Goal: Contribute content

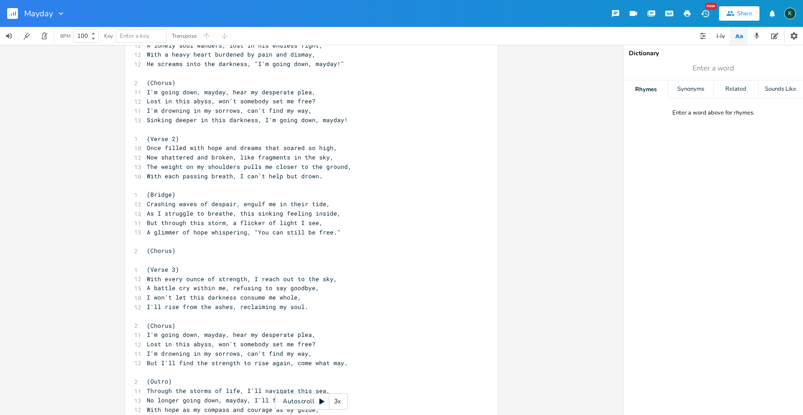
scroll to position [46, 0]
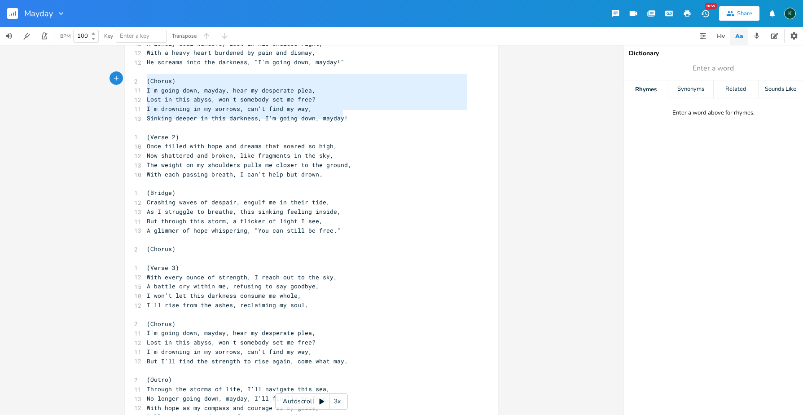
drag, startPoint x: 348, startPoint y: 115, endPoint x: 95, endPoint y: 79, distance: 255.8
click at [95, 79] on div "(Chorus) I'm going down, mayday, hear my desperate plea, Lost in this abyss, wo…" at bounding box center [311, 230] width 623 height 370
type textarea "​(Chorus) I'm going down, mayday, hear my desperate plea, Lost in this abyss, w…"
type textarea "(Chorus)"
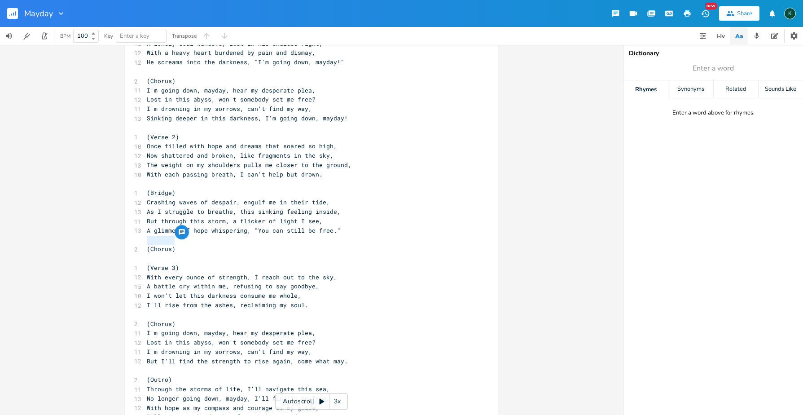
drag, startPoint x: 179, startPoint y: 243, endPoint x: 118, endPoint y: 242, distance: 61.1
click at [118, 242] on div "(Chorus) x 1 (Verse 1) 11 In the darkest depths, where shadows rule the night, …" at bounding box center [311, 230] width 623 height 370
paste textarea
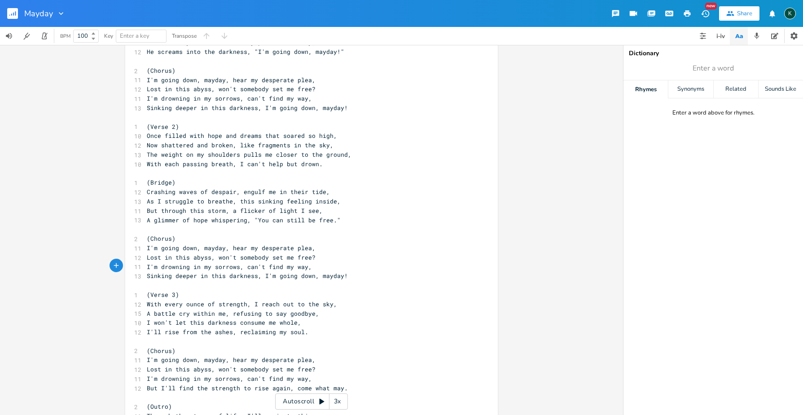
scroll to position [94, 0]
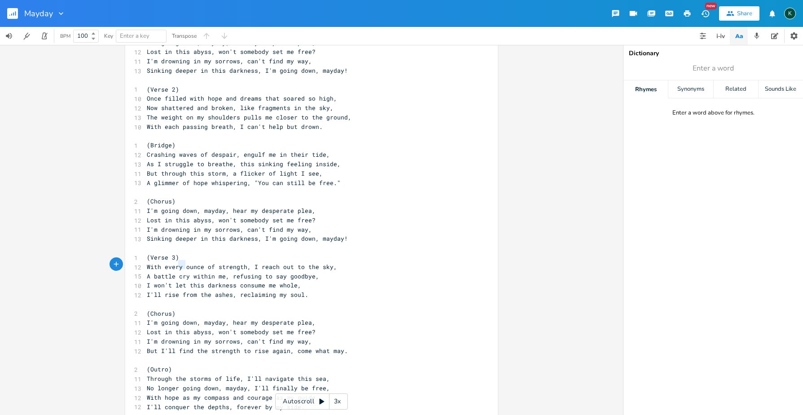
type textarea "cry"
drag, startPoint x: 176, startPoint y: 266, endPoint x: 185, endPoint y: 266, distance: 8.1
click at [185, 272] on span "A battle cry within me, refusing to say goodbye," at bounding box center [233, 276] width 172 height 8
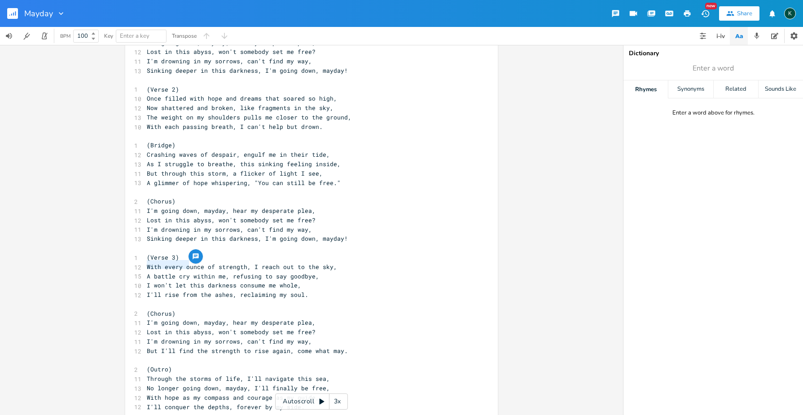
drag, startPoint x: 188, startPoint y: 265, endPoint x: 144, endPoint y: 265, distance: 43.5
click at [147, 272] on span "A battle cry within me, refusing to say goodbye," at bounding box center [233, 276] width 172 height 8
type textarea "Fight the batte"
type textarea "le"
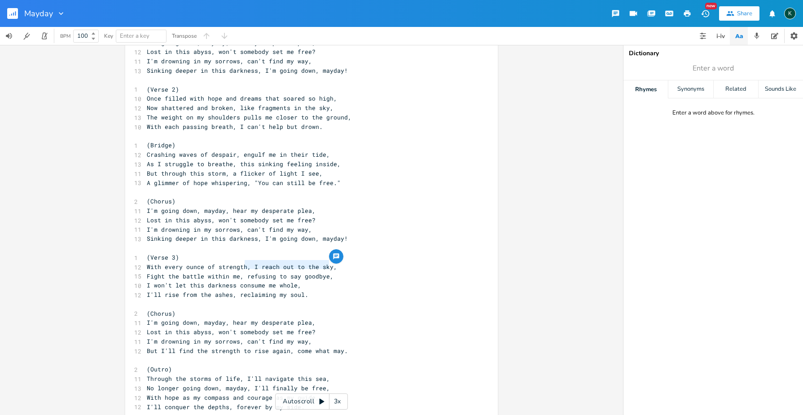
drag, startPoint x: 334, startPoint y: 267, endPoint x: 242, endPoint y: 266, distance: 92.5
click at [242, 272] on pre "Fight the battle within me, refusing to say goodbye," at bounding box center [307, 276] width 324 height 9
type textarea "I'll never say die."
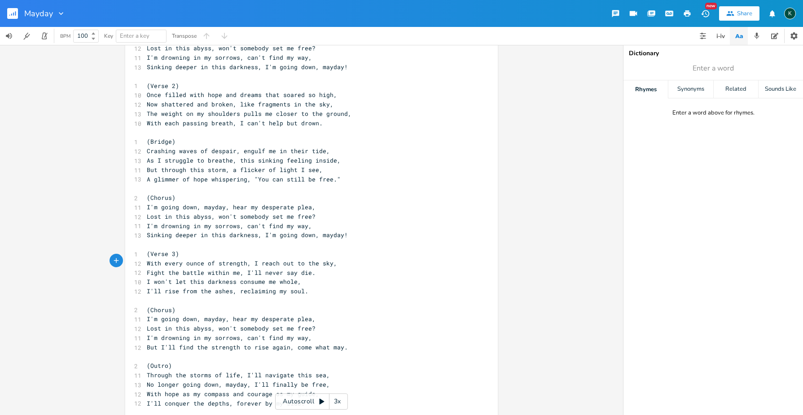
scroll to position [101, 0]
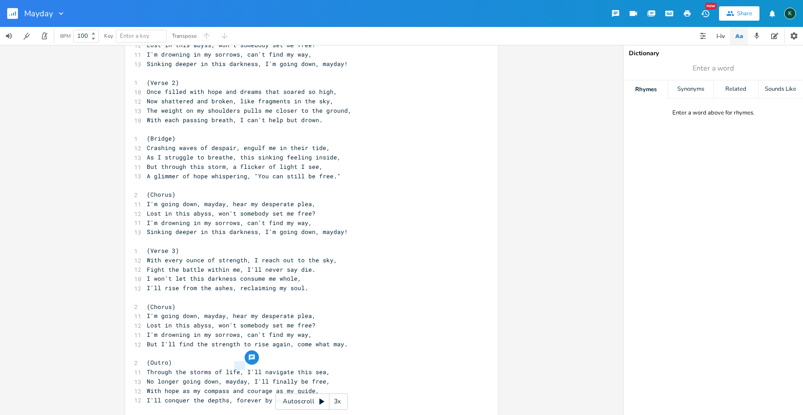
type textarea "mayday"
drag, startPoint x: 243, startPoint y: 367, endPoint x: 220, endPoint y: 366, distance: 22.5
click at [220, 377] on span "No longer going down, mayday, I'll finally be free," at bounding box center [238, 381] width 183 height 8
click at [224, 377] on span "No longer going down, , I'll finally be free," at bounding box center [228, 381] width 162 height 8
drag, startPoint x: 204, startPoint y: 385, endPoint x: 224, endPoint y: 386, distance: 19.3
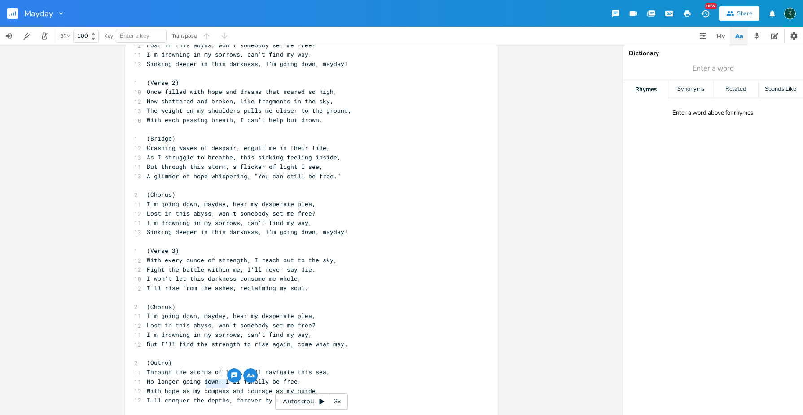
click at [224, 396] on span "I'll conquer the depths, forever by my side." at bounding box center [226, 400] width 158 height 8
type textarea "cao"
type textarea "chaos"
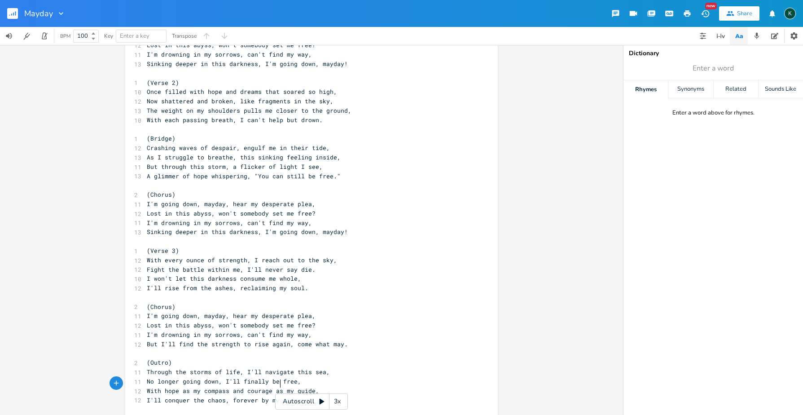
click at [276, 396] on span "I'll conquer the chaos, forever by my side." at bounding box center [224, 400] width 154 height 8
type textarea "y my side"
drag, startPoint x: 290, startPoint y: 384, endPoint x: 260, endPoint y: 385, distance: 30.5
click at [260, 396] on span "I'll conquer the chaos, forever by my side." at bounding box center [224, 400] width 154 height 8
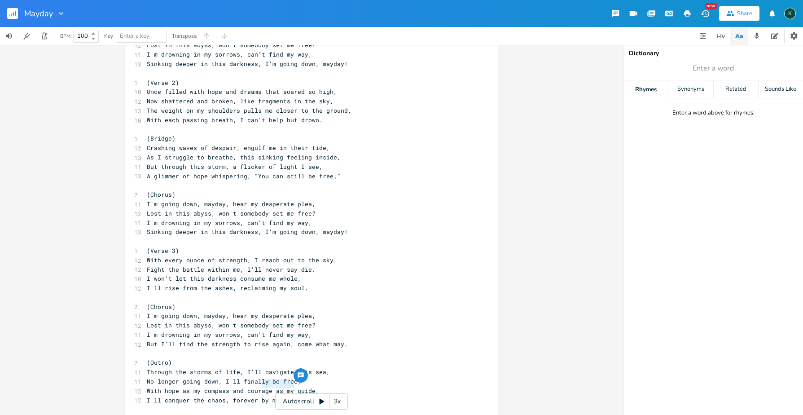
click at [260, 396] on span "I'll conquer the chaos, forever by my side." at bounding box center [224, 400] width 154 height 8
type textarea "b"
click at [253, 396] on span "I'll conquer the chaos, forever by my side." at bounding box center [224, 400] width 154 height 8
type textarea "forever by my side."
drag, startPoint x: 229, startPoint y: 383, endPoint x: 295, endPoint y: 384, distance: 66.0
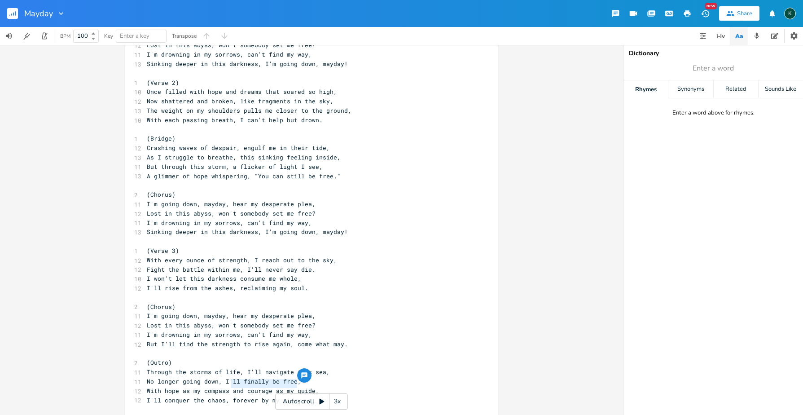
click at [295, 396] on pre "I'll conquer the chaos, forever by my side." at bounding box center [307, 400] width 324 height 9
click at [167, 209] on span "Lost in this abyss, won't somebody set me free?" at bounding box center [231, 213] width 169 height 8
type textarea "foreve"
drag, startPoint x: 230, startPoint y: 384, endPoint x: 251, endPoint y: 384, distance: 20.2
click at [251, 396] on span "I'll conquer the chaos, forever by my side." at bounding box center [224, 400] width 154 height 8
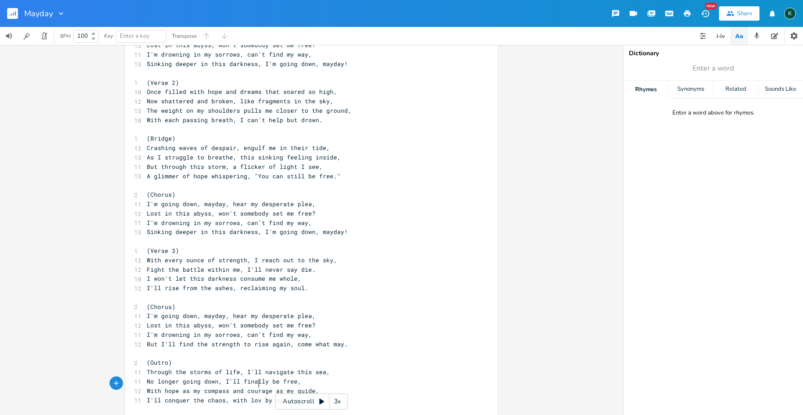
scroll to position [0, 20]
type textarea "with love"
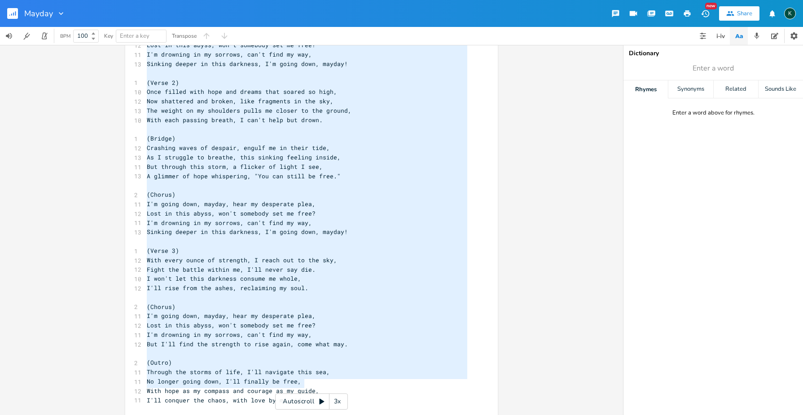
scroll to position [37, 0]
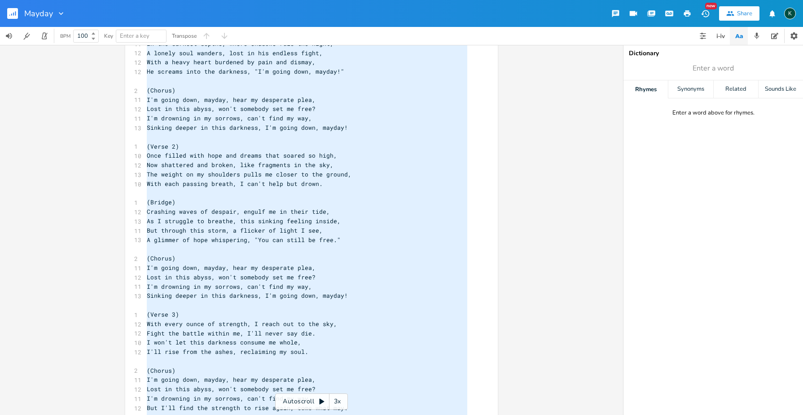
drag, startPoint x: 308, startPoint y: 384, endPoint x: 82, endPoint y: -33, distance: 474.7
click at [82, 0] on html "Mayday New Share K BPM 100 Key Enter a key Transpose x 1 (Verse 1) 11 In the da…" at bounding box center [401, 207] width 803 height 415
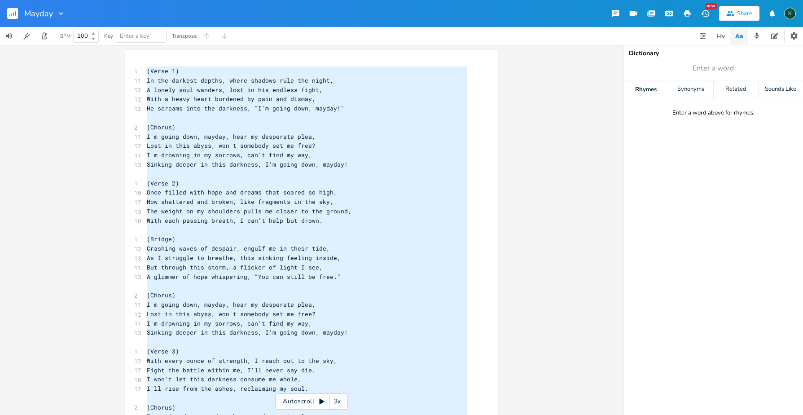
type textarea "​(Verse 1) In the darkest depths, where shadows rule the night, A lonely soul w…"
click at [12, 12] on rect "button" at bounding box center [12, 13] width 11 height 11
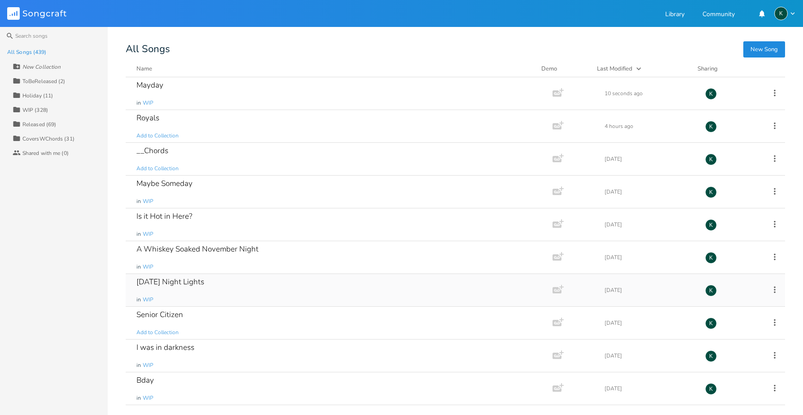
click at [176, 279] on div "[DATE] Night Lights" at bounding box center [170, 282] width 68 height 8
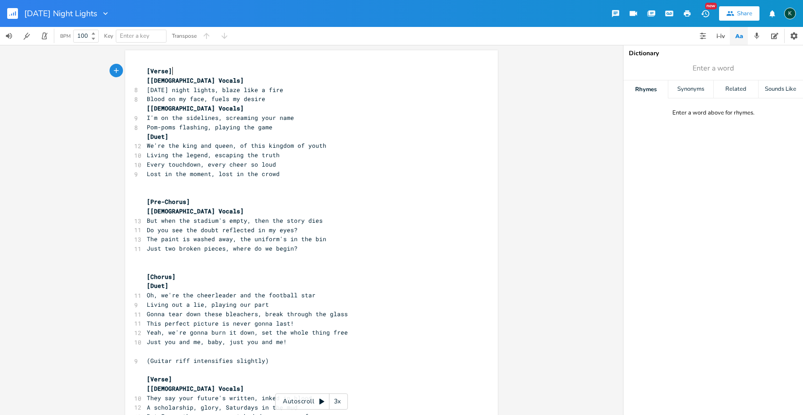
scroll to position [0, 0]
drag, startPoint x: 290, startPoint y: 223, endPoint x: 144, endPoint y: 224, distance: 146.4
click at [145, 225] on pre "Do you see the doubt reflected in my eyes?" at bounding box center [307, 229] width 324 height 9
type textarea "And all that is left is Bulldog pride"
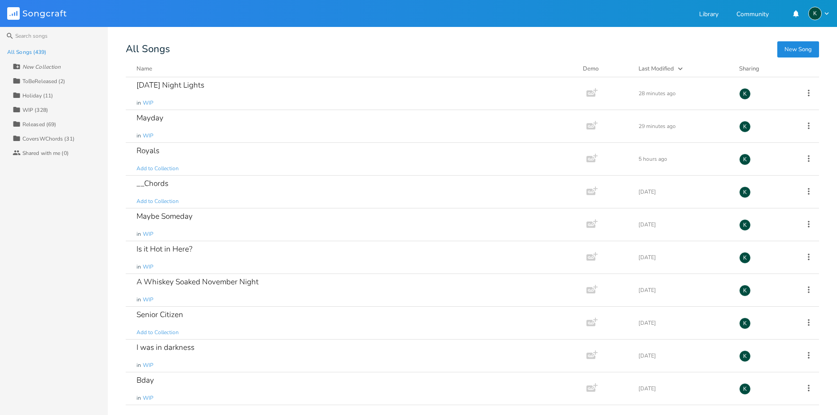
click at [706, 43] on div "Search All Songs (439) New Collection Collection ToBeReleased (2) Collection Ho…" at bounding box center [418, 221] width 837 height 388
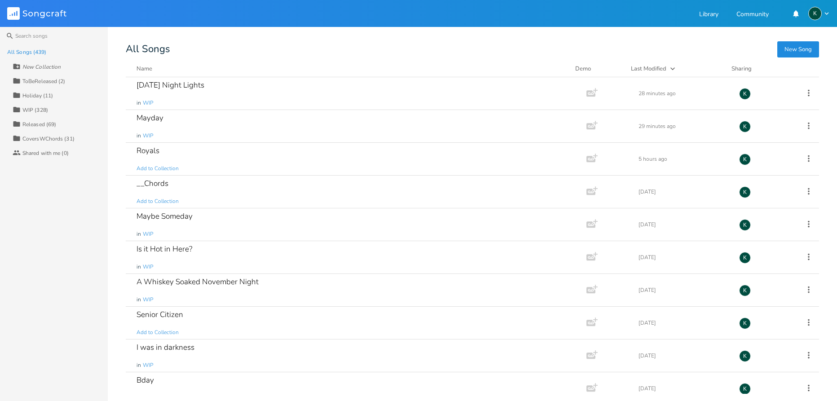
scroll to position [734, 0]
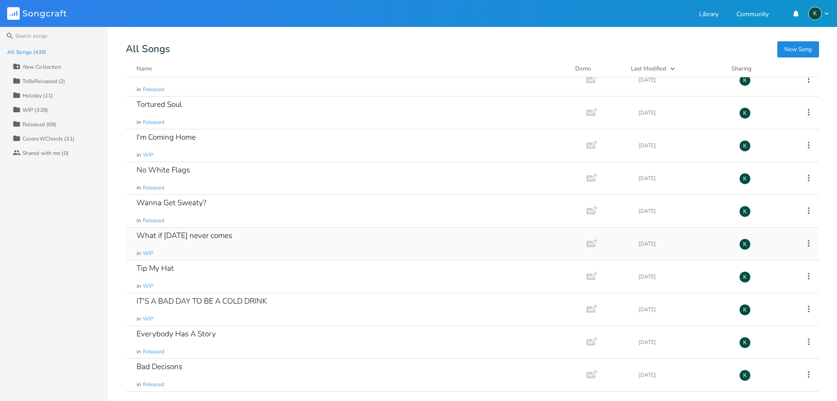
click at [190, 237] on div "What if [DATE] never comes" at bounding box center [184, 236] width 96 height 8
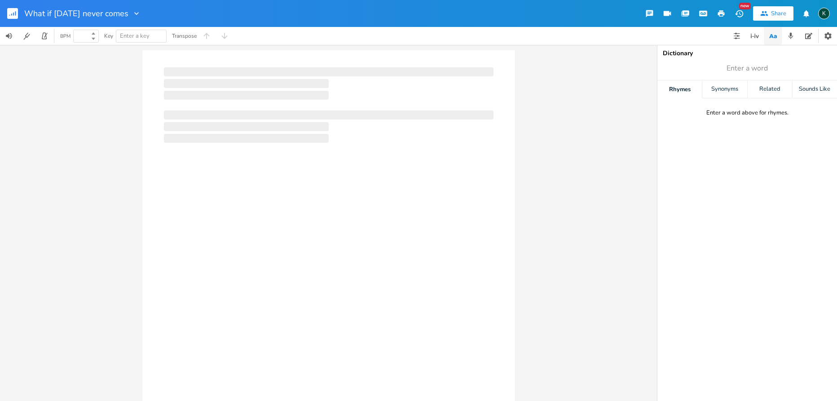
type input "100"
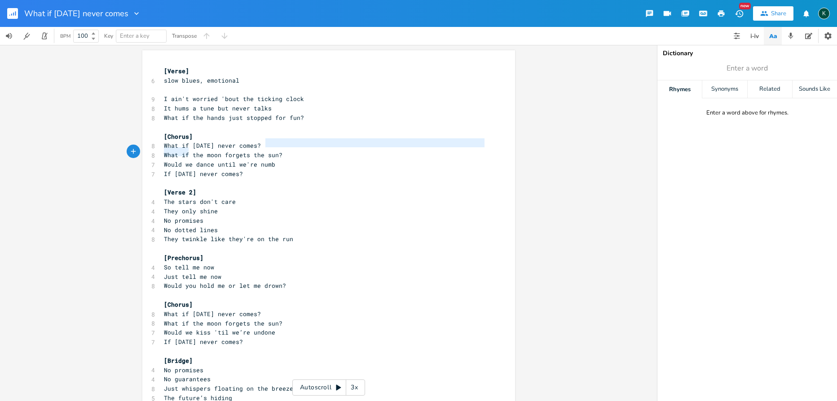
type textarea "What if [DATE] never comes?"
drag, startPoint x: 262, startPoint y: 144, endPoint x: 157, endPoint y: 144, distance: 105.5
click at [157, 144] on div "What if [DATE] never comes? x [Verse] 6 slow blues, emotional ​ 9 I ain't worri…" at bounding box center [328, 260] width 373 height 421
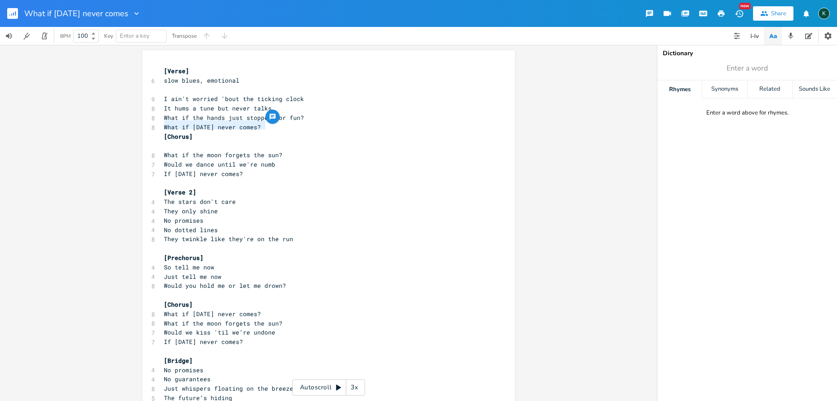
click at [164, 132] on span "[Chorus]" at bounding box center [178, 136] width 29 height 8
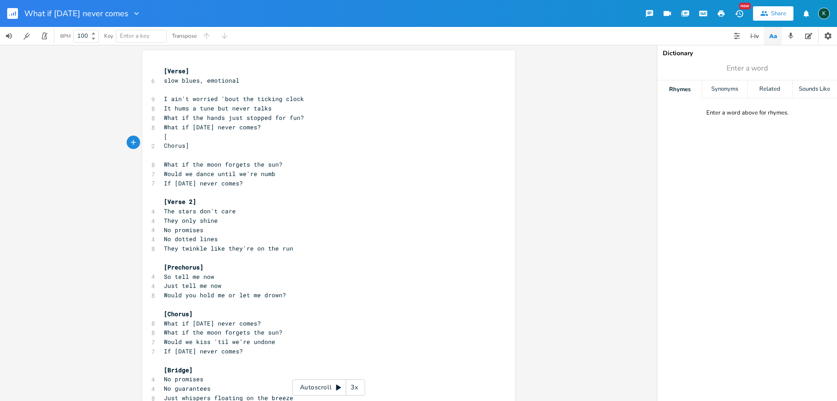
click at [178, 160] on pre "What if the moon forgets the sun?" at bounding box center [324, 164] width 324 height 9
click at [163, 153] on pre "​" at bounding box center [324, 154] width 324 height 9
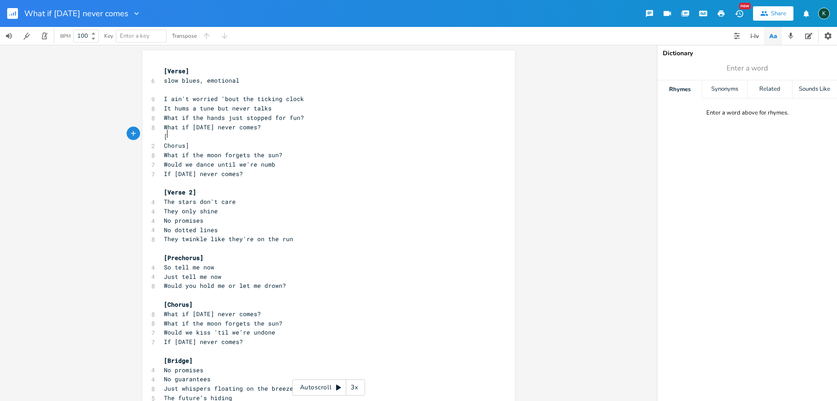
type textarea "["
drag, startPoint x: 167, startPoint y: 135, endPoint x: 146, endPoint y: 135, distance: 20.7
click at [146, 135] on div "[ x [Verse] 6 slow blues, emotional ​ 9 I ain't worried 'bout the ticking clock…" at bounding box center [328, 260] width 373 height 421
click at [269, 169] on pre "If [DATE] never comes?" at bounding box center [324, 173] width 324 height 9
click at [276, 169] on pre "If [DATE] never comes?" at bounding box center [324, 173] width 324 height 9
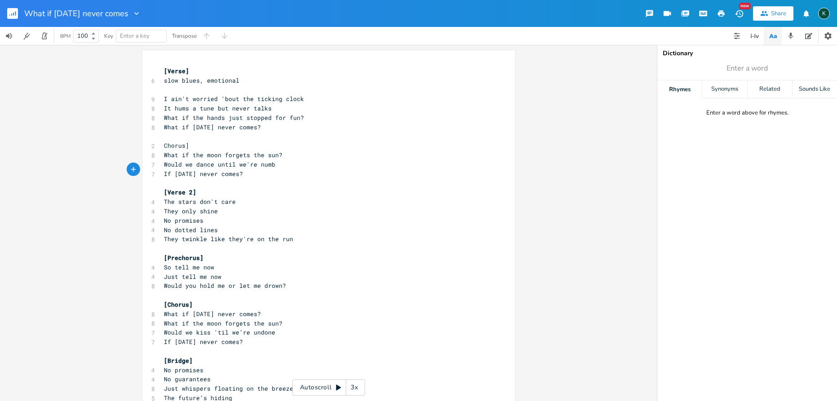
click at [274, 162] on pre "Would we dance until we're numb" at bounding box center [324, 164] width 324 height 9
type textarea "dotte"
drag, startPoint x: 172, startPoint y: 225, endPoint x: 190, endPoint y: 225, distance: 18.0
click at [190, 226] on span "No dotted lines" at bounding box center [191, 230] width 54 height 8
type textarea "If [DATE] never comes?"
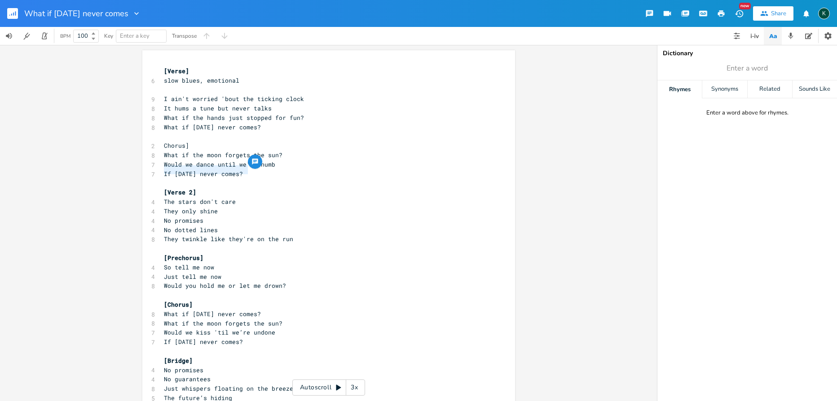
drag, startPoint x: 246, startPoint y: 170, endPoint x: 155, endPoint y: 166, distance: 90.8
click at [155, 166] on div "If [DATE] never comes? x [Verse] 6 slow blues, emotional ​ 9 I ain't worried 'b…" at bounding box center [328, 260] width 373 height 421
click at [166, 244] on pre "​" at bounding box center [324, 248] width 324 height 9
type textarea "what if"
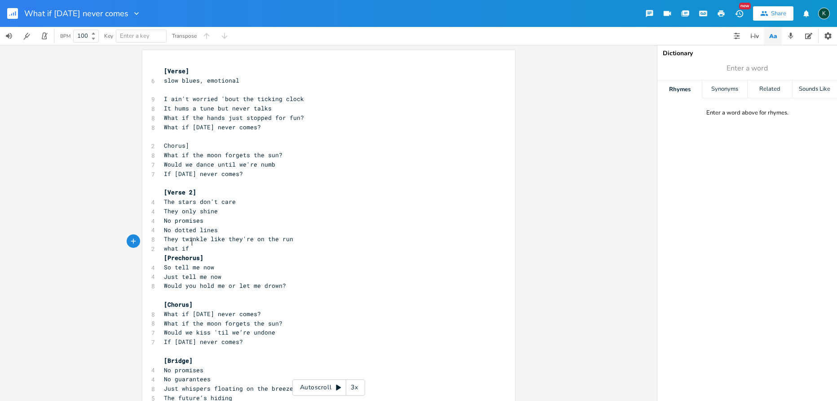
paste textarea
click at [198, 244] on span "what if If [DATE] never comes?" at bounding box center [218, 248] width 108 height 8
click at [166, 244] on span "what if [DATE] never comes?" at bounding box center [212, 248] width 97 height 8
click at [164, 244] on span "what if [DATE] never comes?" at bounding box center [212, 248] width 97 height 8
type textarea "W"
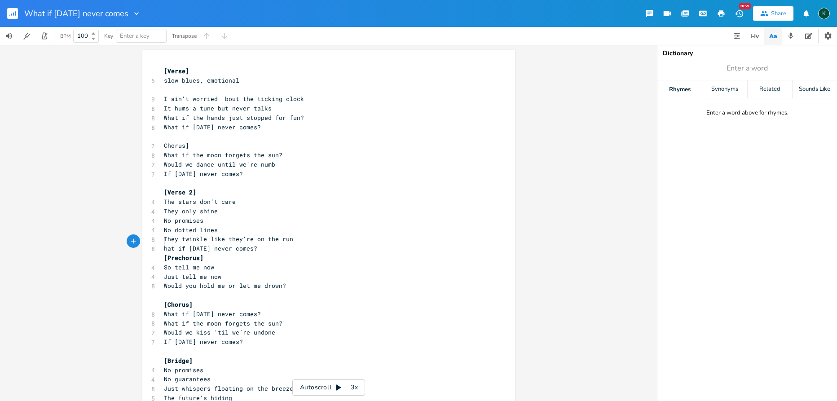
scroll to position [0, 5]
click at [164, 254] on span "[Prechorus]" at bounding box center [184, 258] width 40 height 8
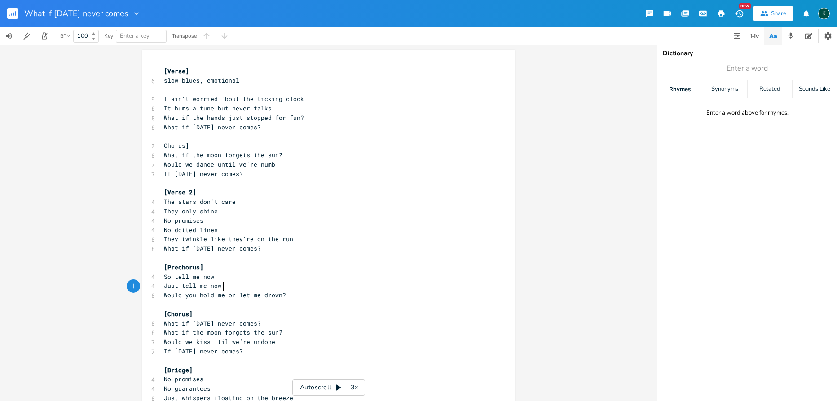
click at [221, 291] on span "Would you hold me or let me drown?" at bounding box center [225, 295] width 122 height 8
type textarea "f"
type textarea "close"
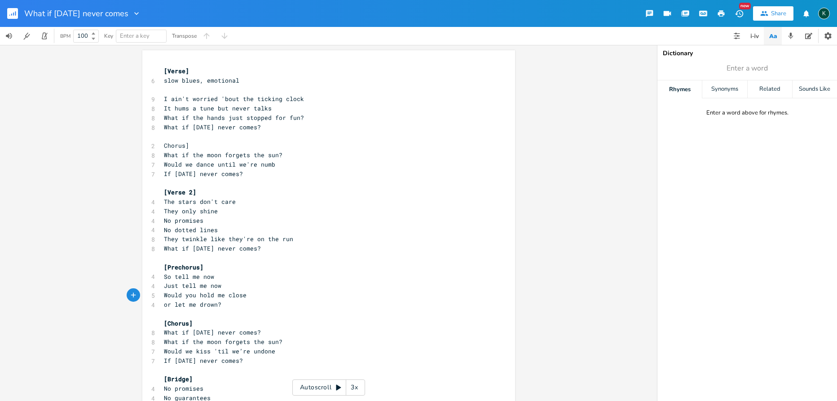
type textarea "O"
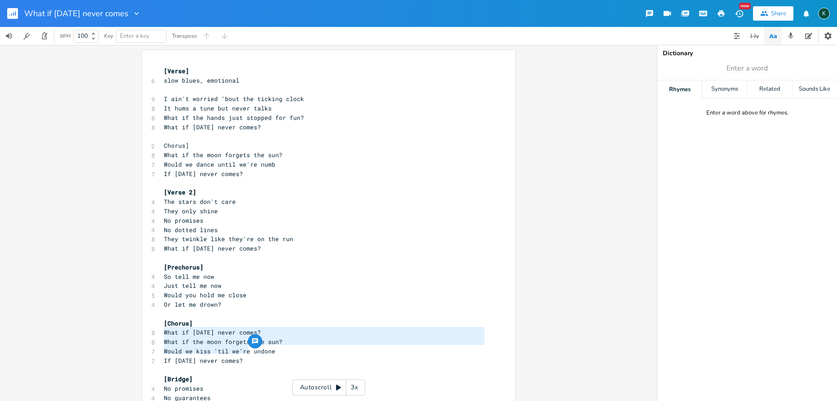
type textarea "What if [DATE] never comes? What if the moon forgets the sun? Would we kiss 'ti…"
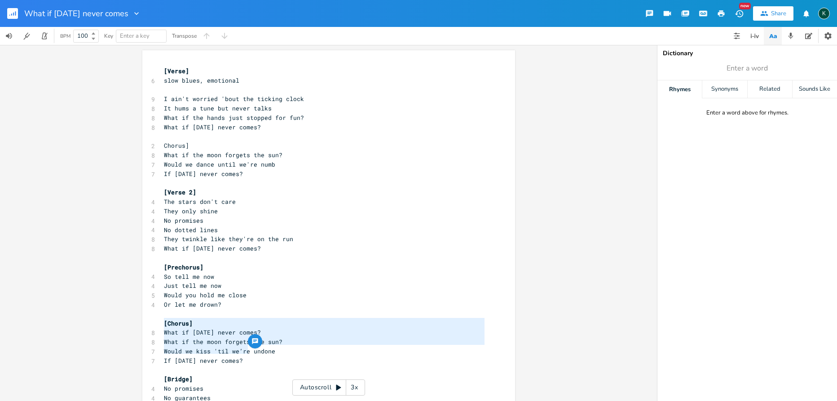
drag, startPoint x: 247, startPoint y: 350, endPoint x: 140, endPoint y: 324, distance: 110.5
click at [142, 324] on div "What if [DATE] never comes? What if the moon forgets the sun? Would we kiss 'ti…" at bounding box center [328, 270] width 373 height 440
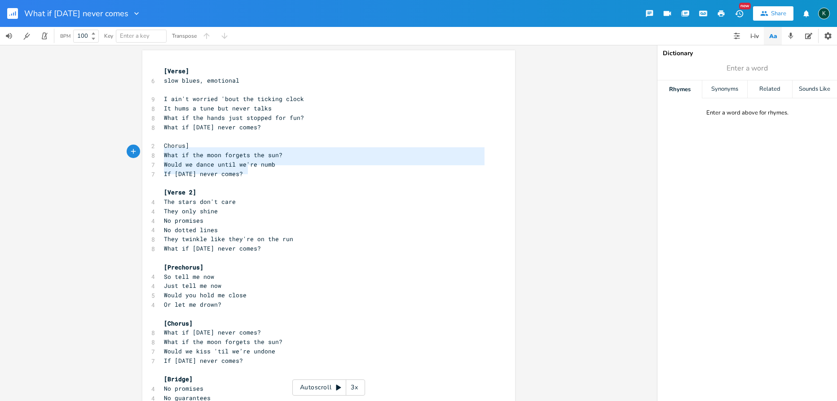
type textarea "Chorus] What if the moon forgets the sun? Would we dance until we're numb If [D…"
drag, startPoint x: 248, startPoint y: 172, endPoint x: 158, endPoint y: 146, distance: 93.5
click at [158, 146] on div "Chorus] What if the moon forgets the sun? Would we dance until we're numb If [D…" at bounding box center [328, 270] width 373 height 440
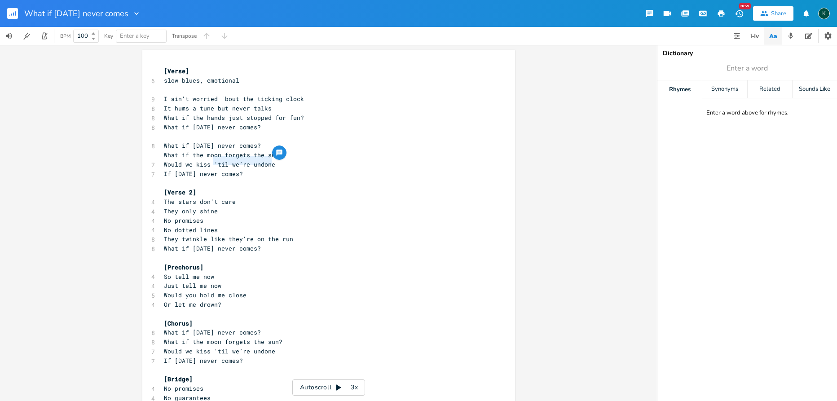
drag, startPoint x: 211, startPoint y: 161, endPoint x: 275, endPoint y: 160, distance: 64.2
click at [275, 160] on pre "Would we kiss 'til we’re undone" at bounding box center [324, 164] width 324 height 9
type textarea "until we're done"
click at [181, 136] on pre "​" at bounding box center [324, 136] width 324 height 9
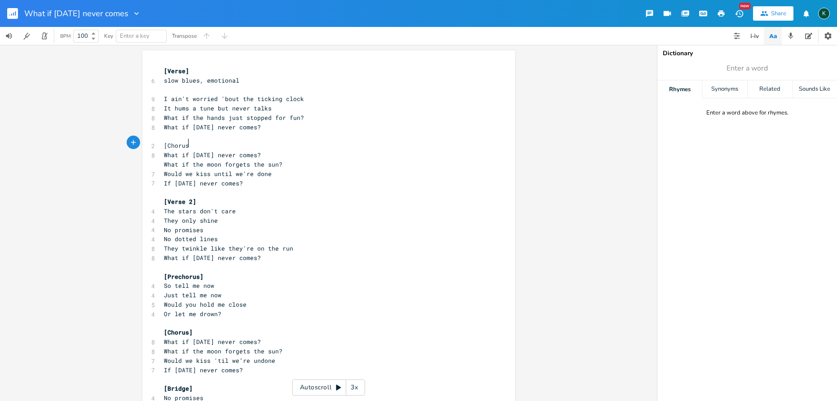
scroll to position [0, 18]
type textarea "[Chorus]"
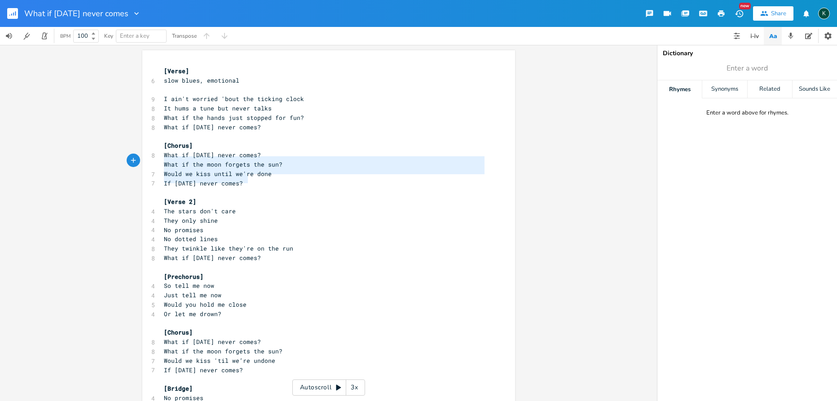
type textarea "[Chorus] What if [DATE] never comes? What if the moon forgets the sun? Would we…"
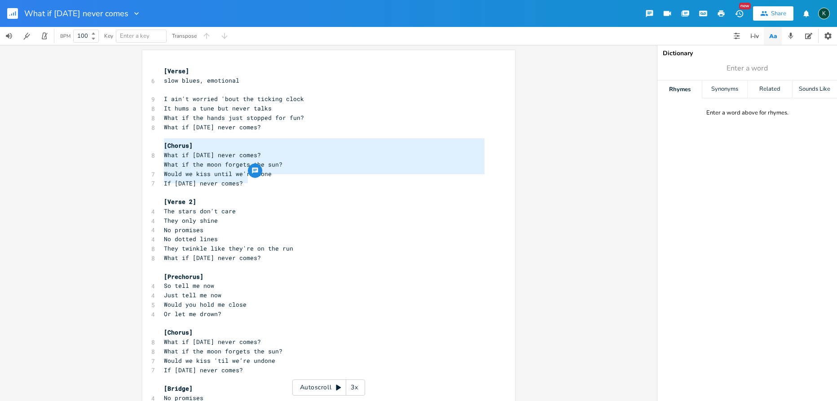
drag, startPoint x: 253, startPoint y: 182, endPoint x: 132, endPoint y: 143, distance: 126.8
click at [132, 143] on div "[Chorus] What if [DATE] never comes? What if the moon forgets the sun? Would we…" at bounding box center [328, 223] width 657 height 356
click at [222, 179] on pre "If [DATE] never comes?" at bounding box center [324, 183] width 324 height 9
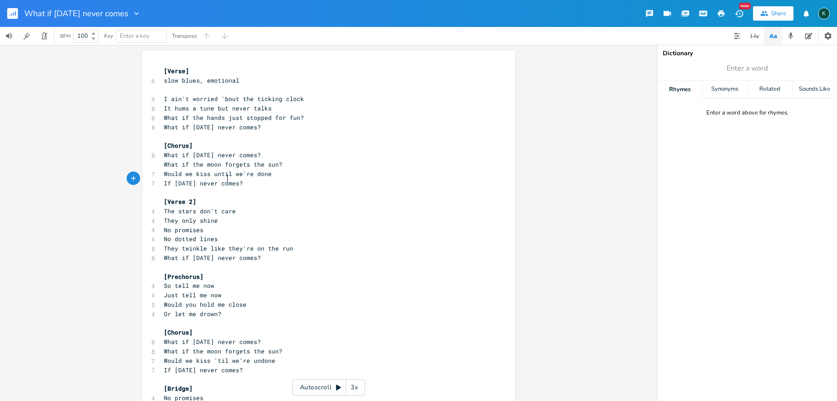
click at [218, 171] on span "Would we kiss until we're done" at bounding box center [218, 174] width 108 height 8
type textarea "un"
type textarea "[Chorus] What if [DATE] never comes? What if the moon forgets the sun? Would we…"
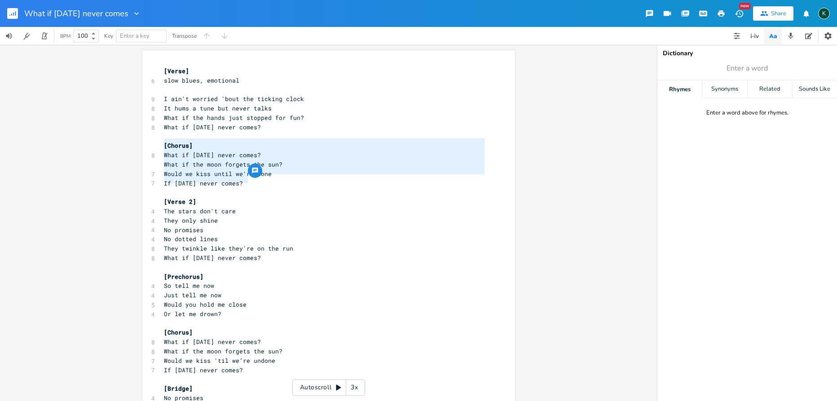
drag, startPoint x: 264, startPoint y: 181, endPoint x: 111, endPoint y: 142, distance: 158.0
click at [111, 142] on div "[Chorus] What if [DATE] never comes? What if the moon forgets the sun? Would we…" at bounding box center [328, 223] width 657 height 356
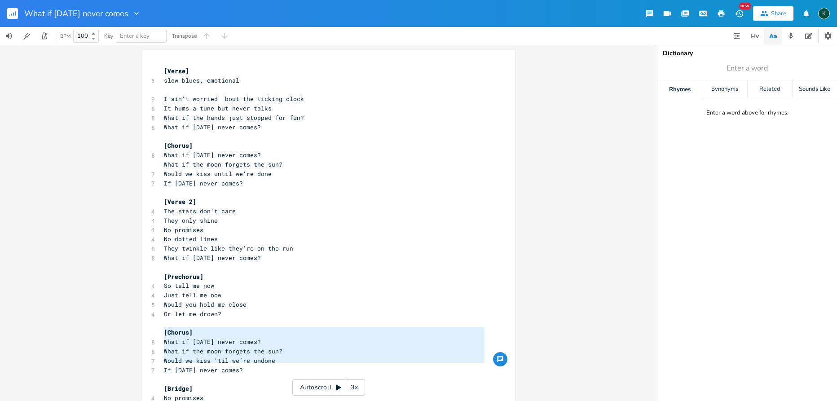
type textarea "[Chorus] What if [DATE] never comes? What if the moon forgets the sun? Would we…"
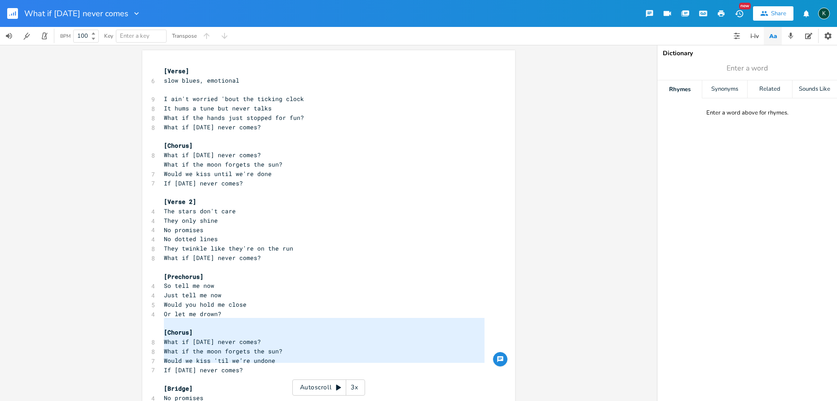
drag, startPoint x: 250, startPoint y: 363, endPoint x: 110, endPoint y: 324, distance: 145.3
click at [110, 324] on div "[Chorus] What if [DATE] never comes? What if the moon forgets the sun? Would we…" at bounding box center [328, 223] width 657 height 356
paste textarea
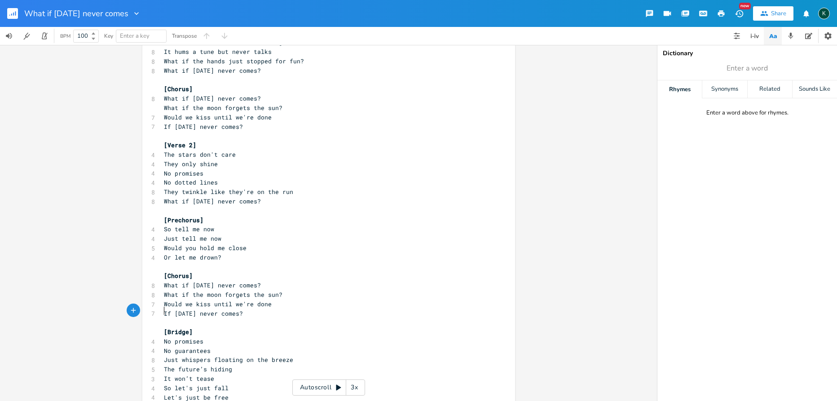
scroll to position [88, 0]
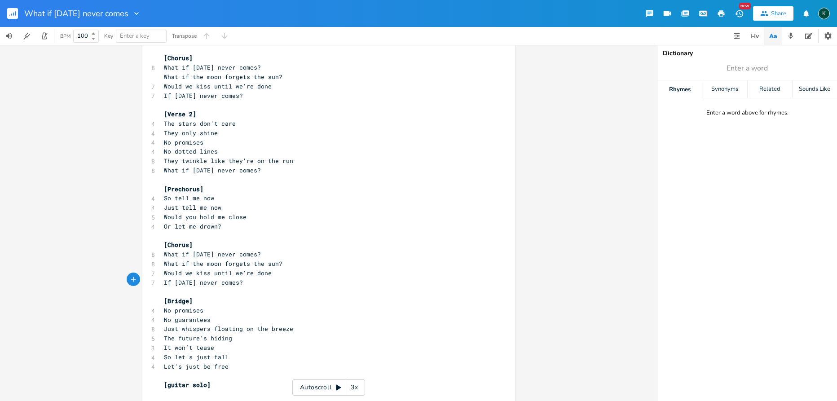
click at [166, 381] on span "[guitar solo]" at bounding box center [187, 385] width 47 height 8
type textarea "slow s"
type textarea ", [GEOGRAPHIC_DATA]"
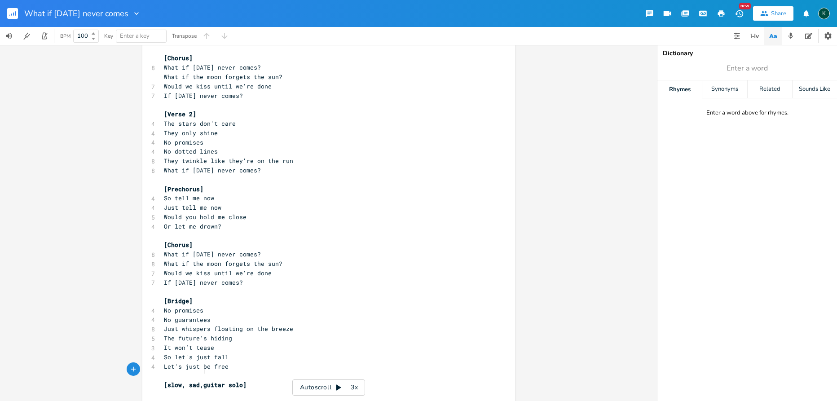
type textarea ","
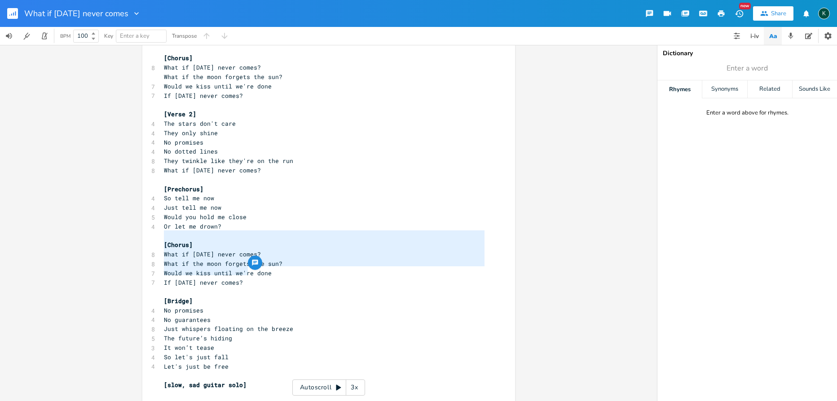
drag, startPoint x: 250, startPoint y: 273, endPoint x: 124, endPoint y: 235, distance: 131.1
click at [124, 235] on div "[Chorus] What if [DATE] never comes? What if the moon forgets the sun? Would we…" at bounding box center [328, 223] width 657 height 356
type textarea "​[Chorus] What if [DATE] never comes? What if the moon forgets the sun? Would w…"
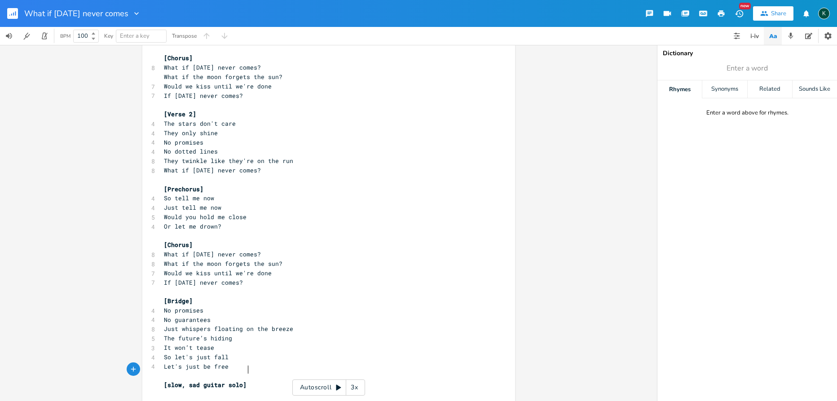
click at [251, 380] on pre "[slow, sad guitar solo]" at bounding box center [324, 384] width 324 height 9
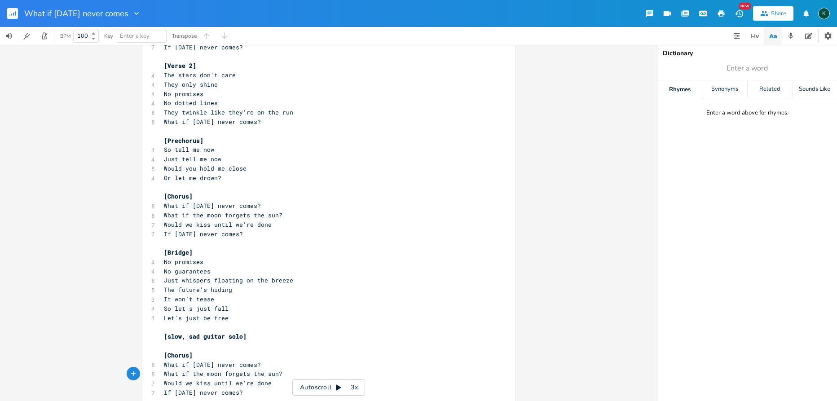
click at [186, 351] on span "[Chorus]" at bounding box center [178, 355] width 29 height 8
type textarea "Outro"
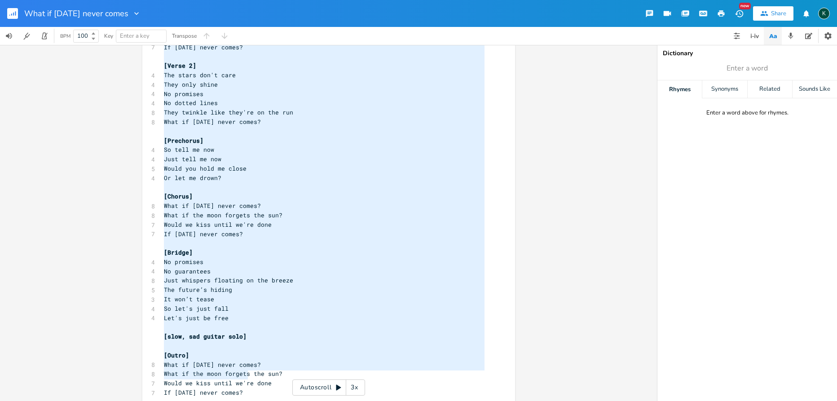
scroll to position [10, 0]
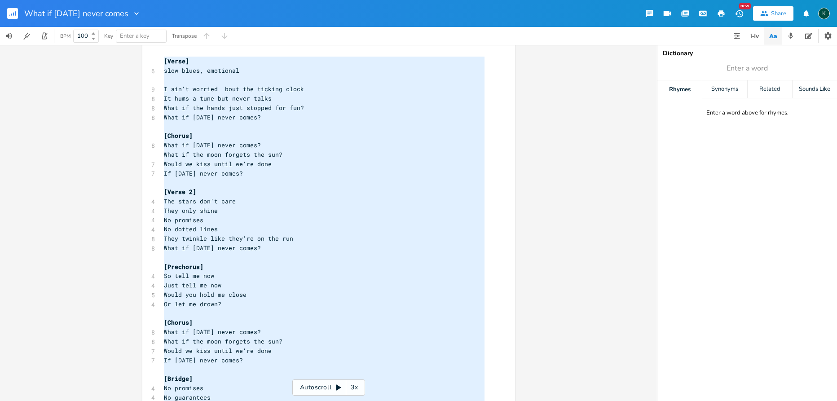
drag, startPoint x: 176, startPoint y: 318, endPoint x: 112, endPoint y: -71, distance: 394.9
click at [112, 0] on html "What if [DATE] never comes New Share K BPM 100 Key Enter a key Transpose x [Ver…" at bounding box center [418, 200] width 837 height 401
type textarea "[Verse] slow blues, emotional I ain't worried 'bout the ticking clock It hums a…"
click at [448, 178] on pre "​" at bounding box center [324, 182] width 324 height 9
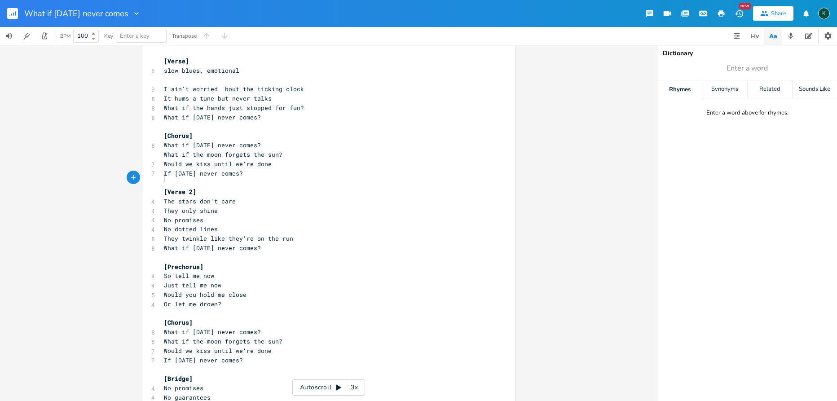
scroll to position [2, 0]
click at [11, 13] on rect "button" at bounding box center [12, 13] width 11 height 11
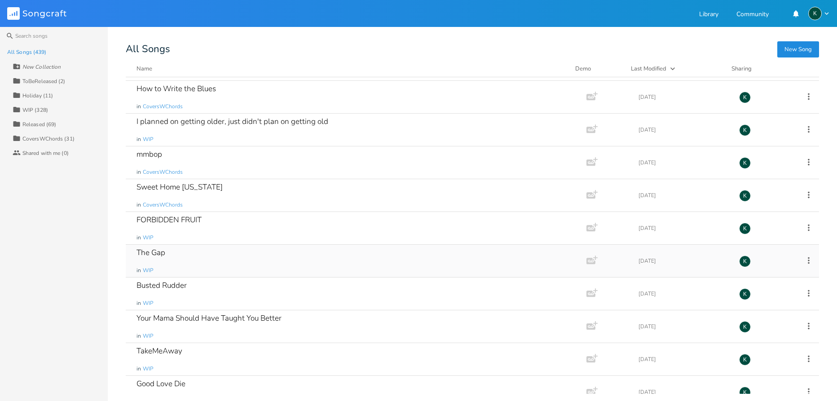
scroll to position [5923, 0]
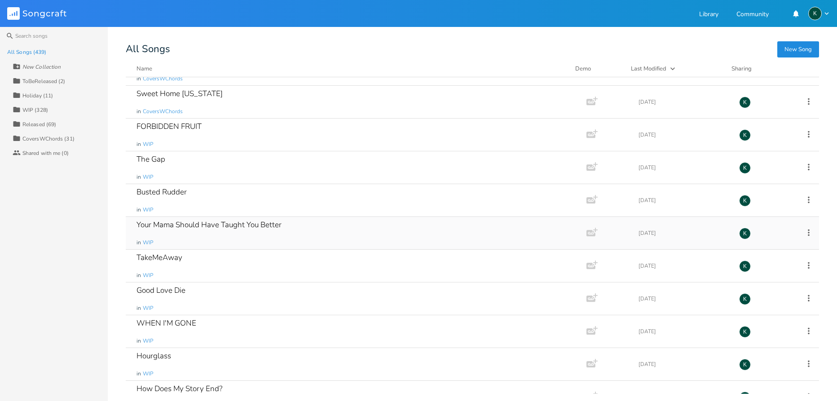
click at [292, 230] on div "Your Mama Should Have Taught You Better in WIP" at bounding box center [353, 233] width 435 height 32
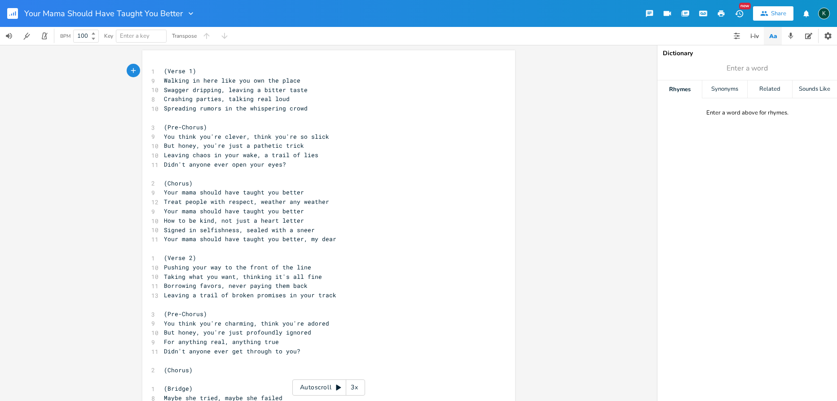
scroll to position [88, 0]
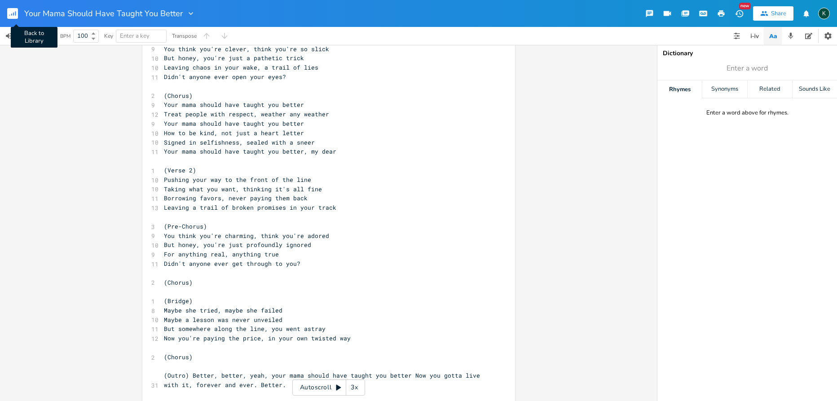
click at [14, 12] on rect "button" at bounding box center [12, 13] width 11 height 11
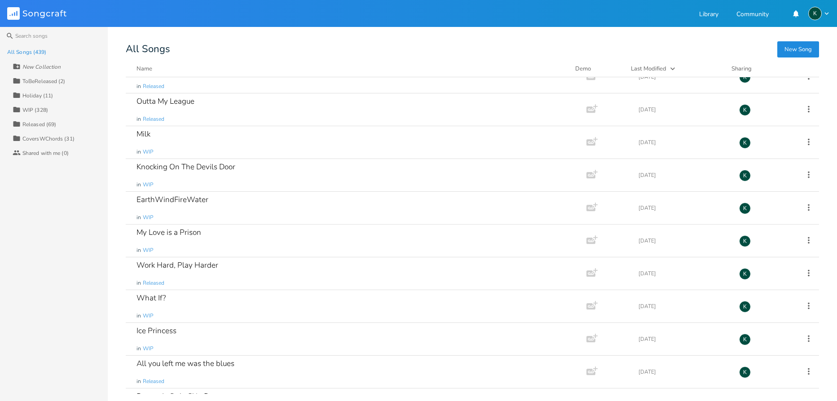
scroll to position [2045, 0]
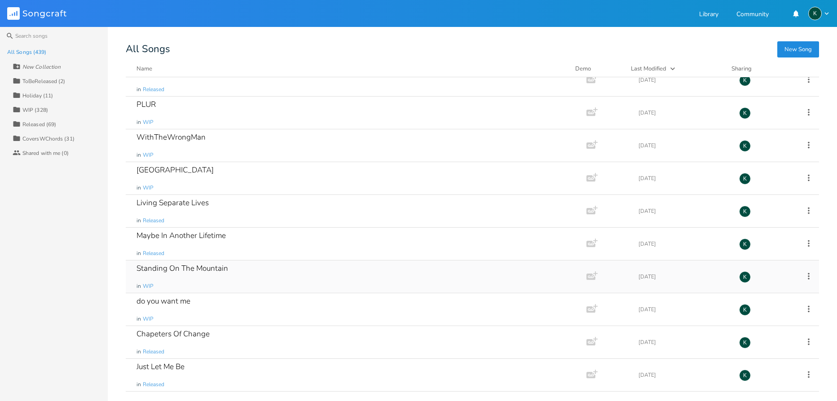
click at [193, 265] on div "Standing On The Mountain" at bounding box center [182, 268] width 92 height 8
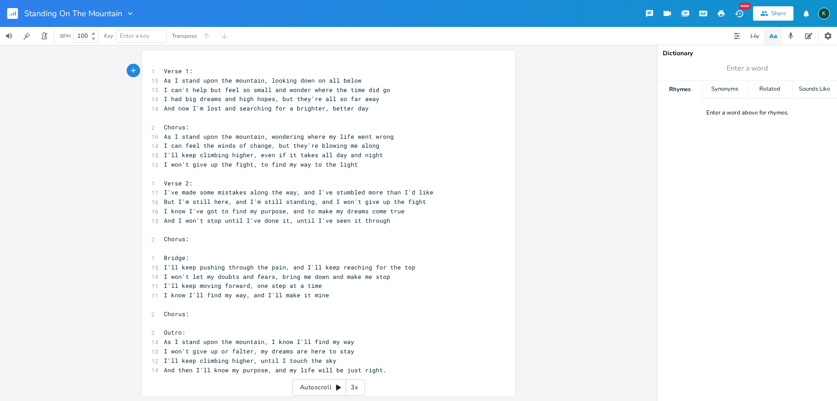
scroll to position [1, 0]
